Goal: Task Accomplishment & Management: Manage account settings

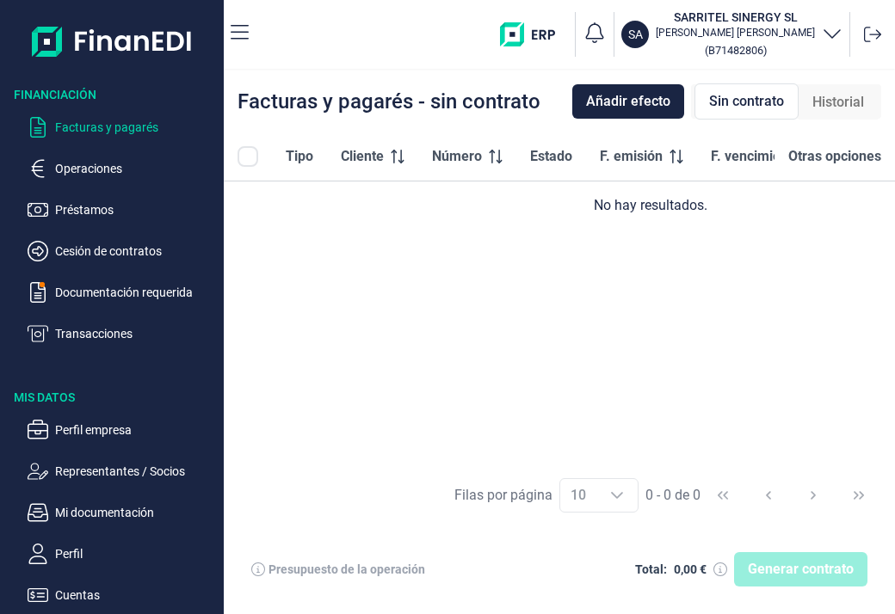
click at [829, 98] on span "Historial" at bounding box center [838, 102] width 52 height 21
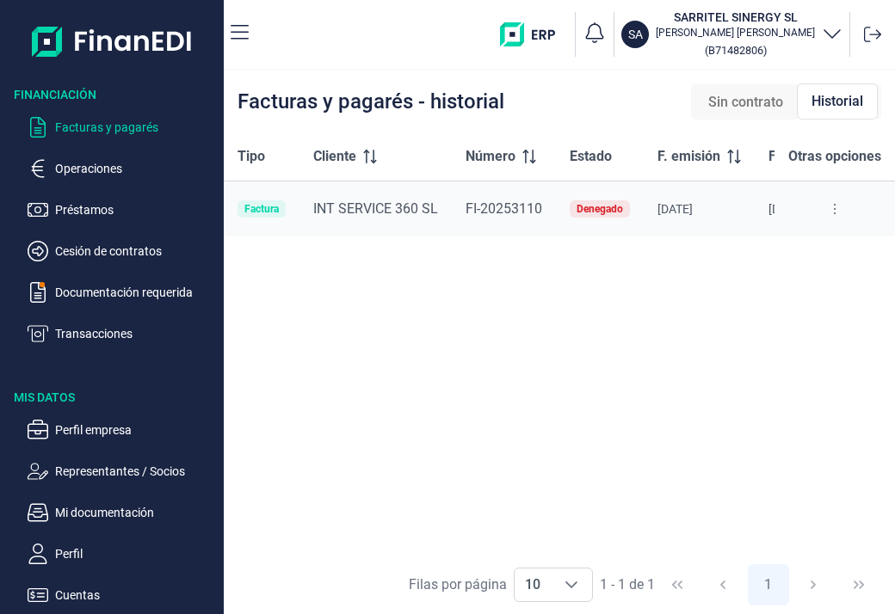
click at [836, 209] on button at bounding box center [834, 209] width 31 height 28
click at [795, 245] on span "Ver detalle de la factura" at bounding box center [773, 252] width 126 height 17
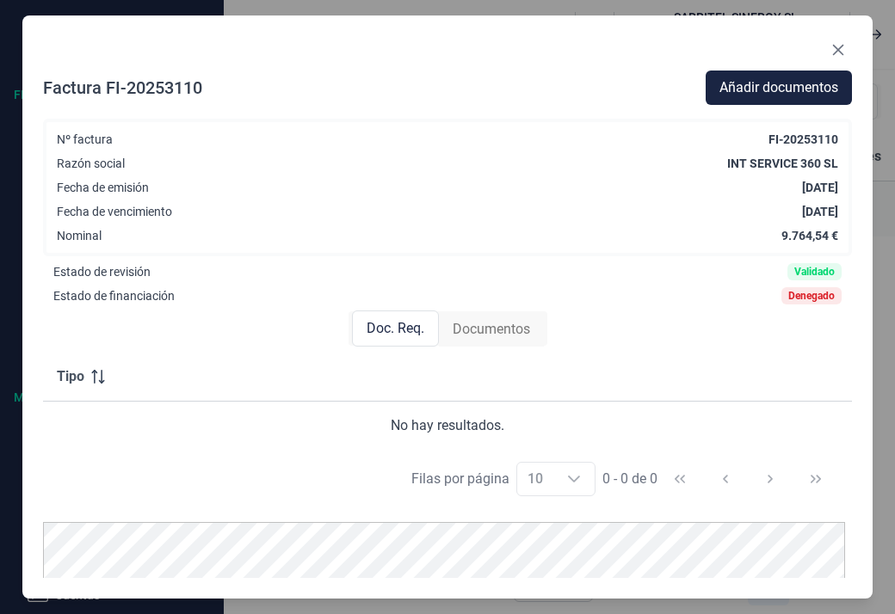
scroll to position [72, 0]
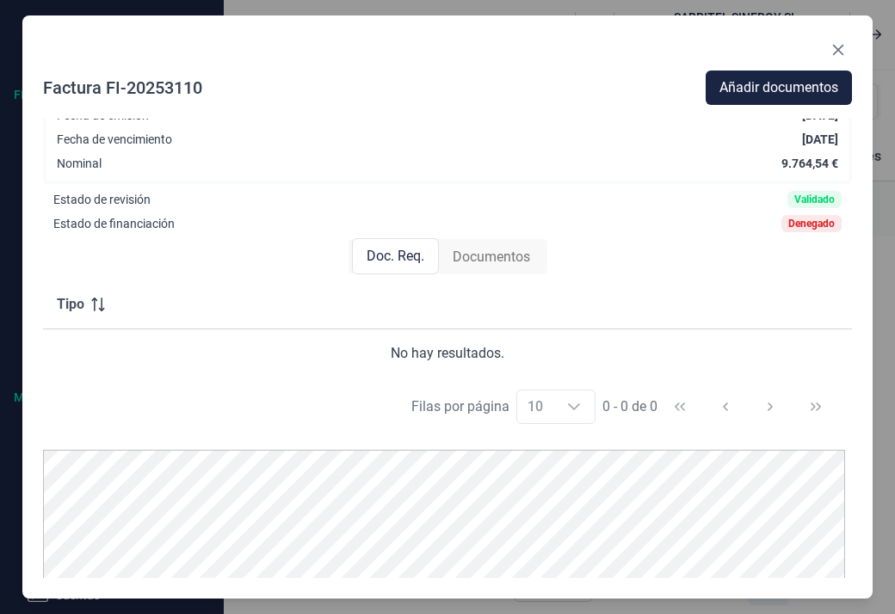
click at [392, 253] on span "Doc. Req." at bounding box center [396, 256] width 58 height 21
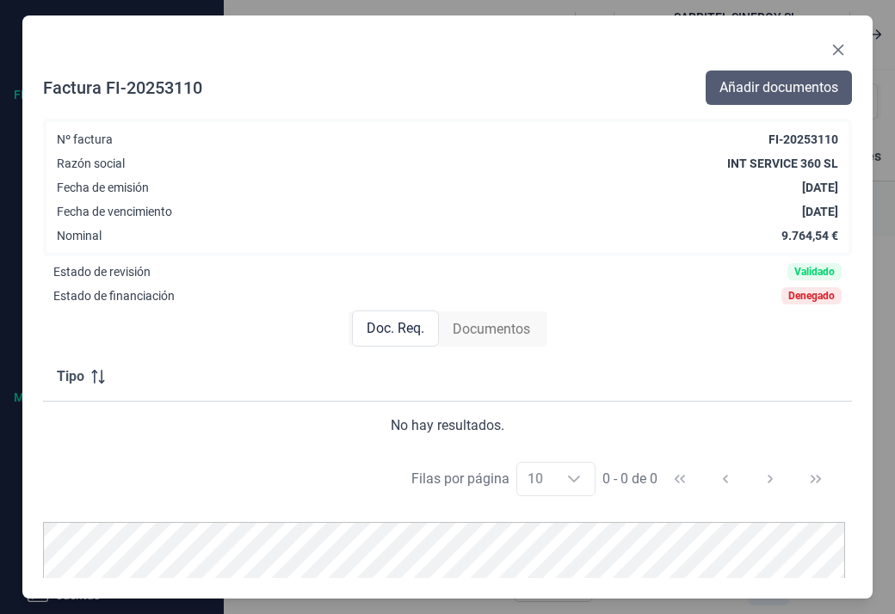
click at [754, 80] on span "Añadir documentos" at bounding box center [778, 87] width 119 height 21
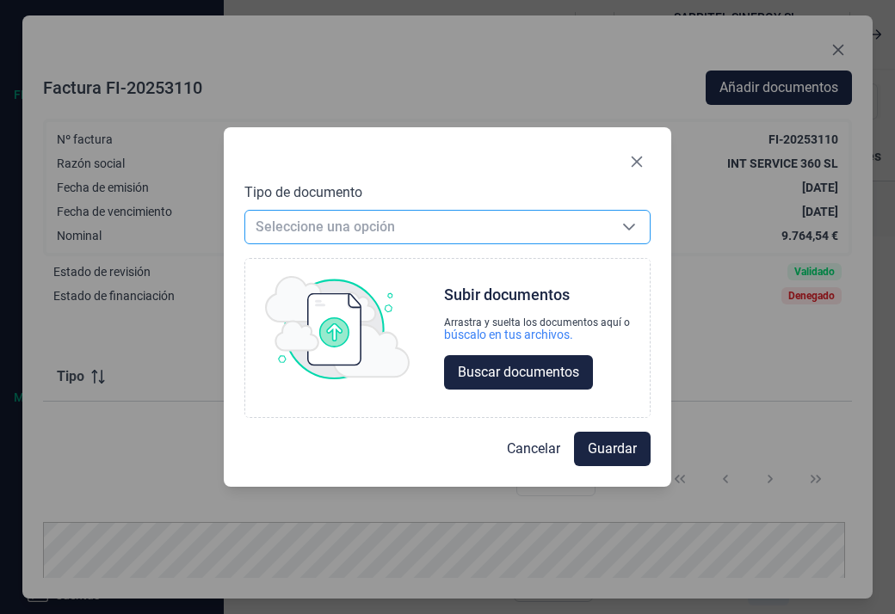
click at [620, 233] on div "Seleccione una opción" at bounding box center [628, 227] width 41 height 33
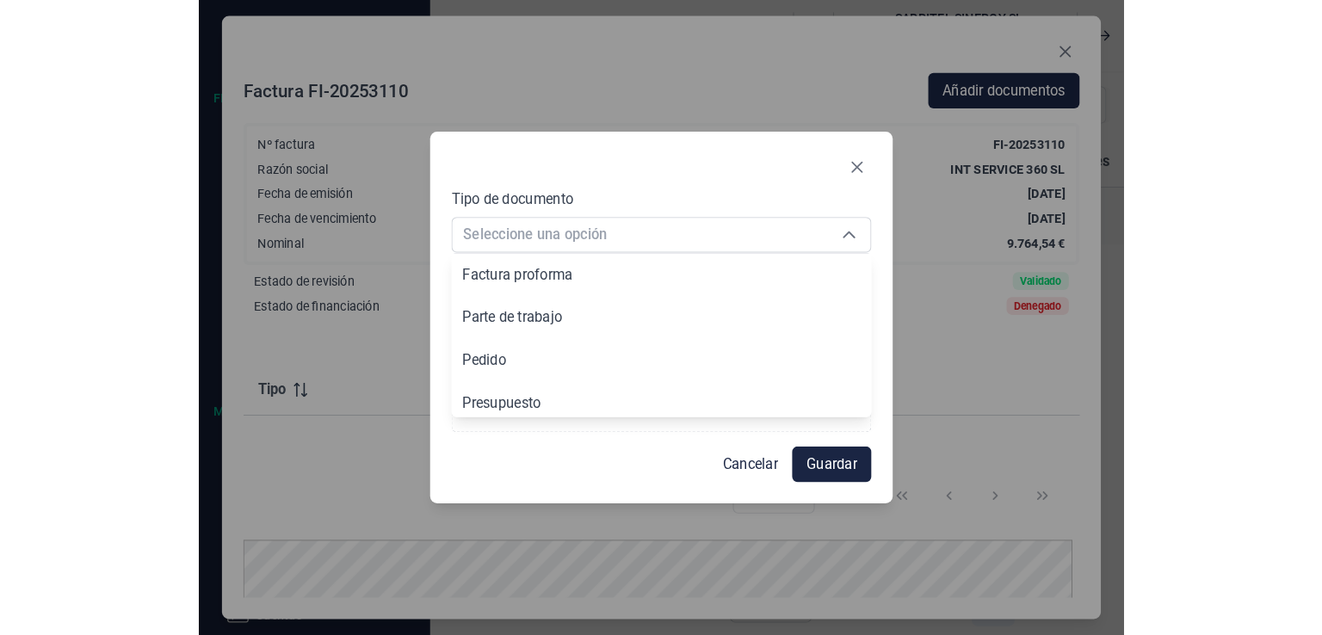
scroll to position [130, 0]
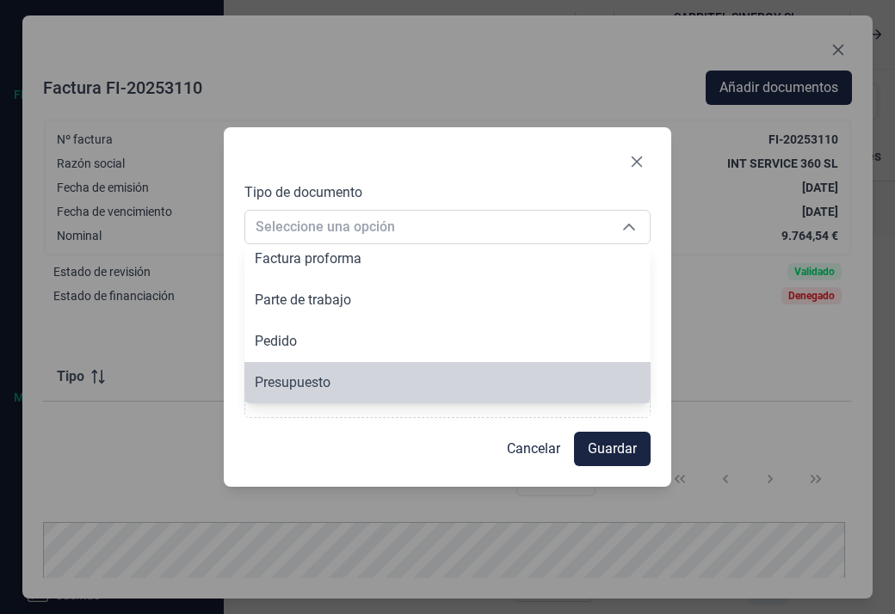
click at [404, 458] on div "Cancelar Guardar" at bounding box center [447, 442] width 406 height 48
click at [522, 447] on span "Cancelar" at bounding box center [533, 449] width 53 height 21
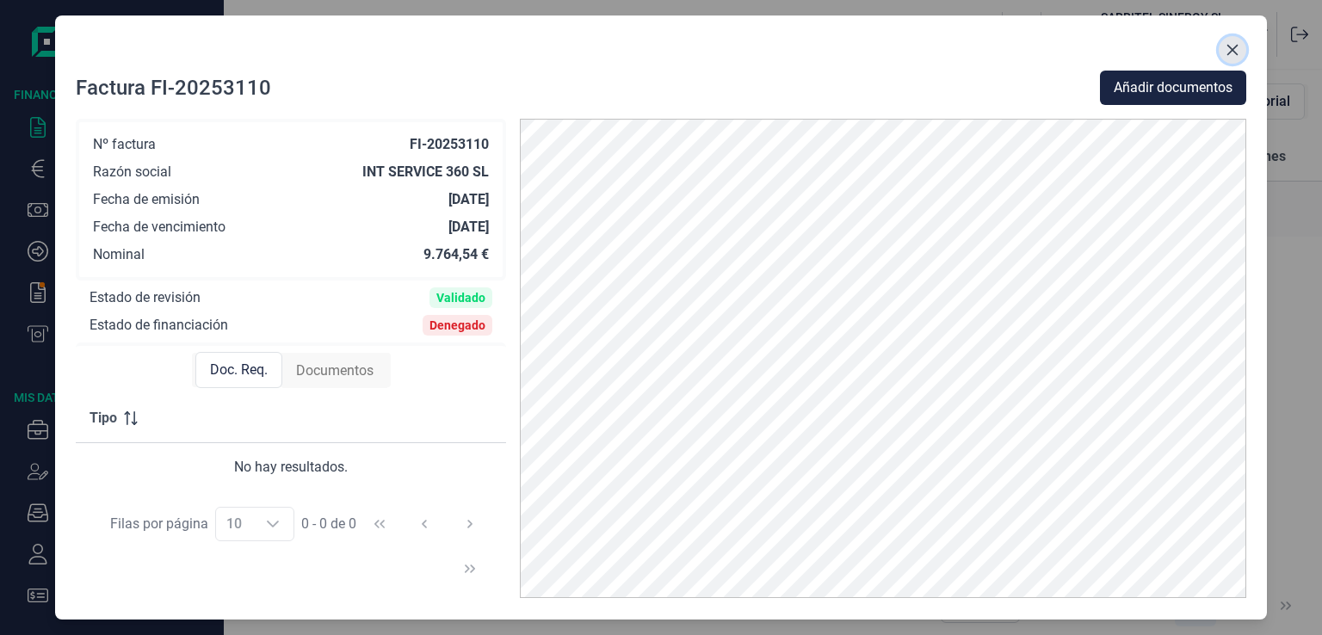
click at [894, 45] on icon "Close" at bounding box center [1232, 50] width 14 height 14
